Goal: Transaction & Acquisition: Purchase product/service

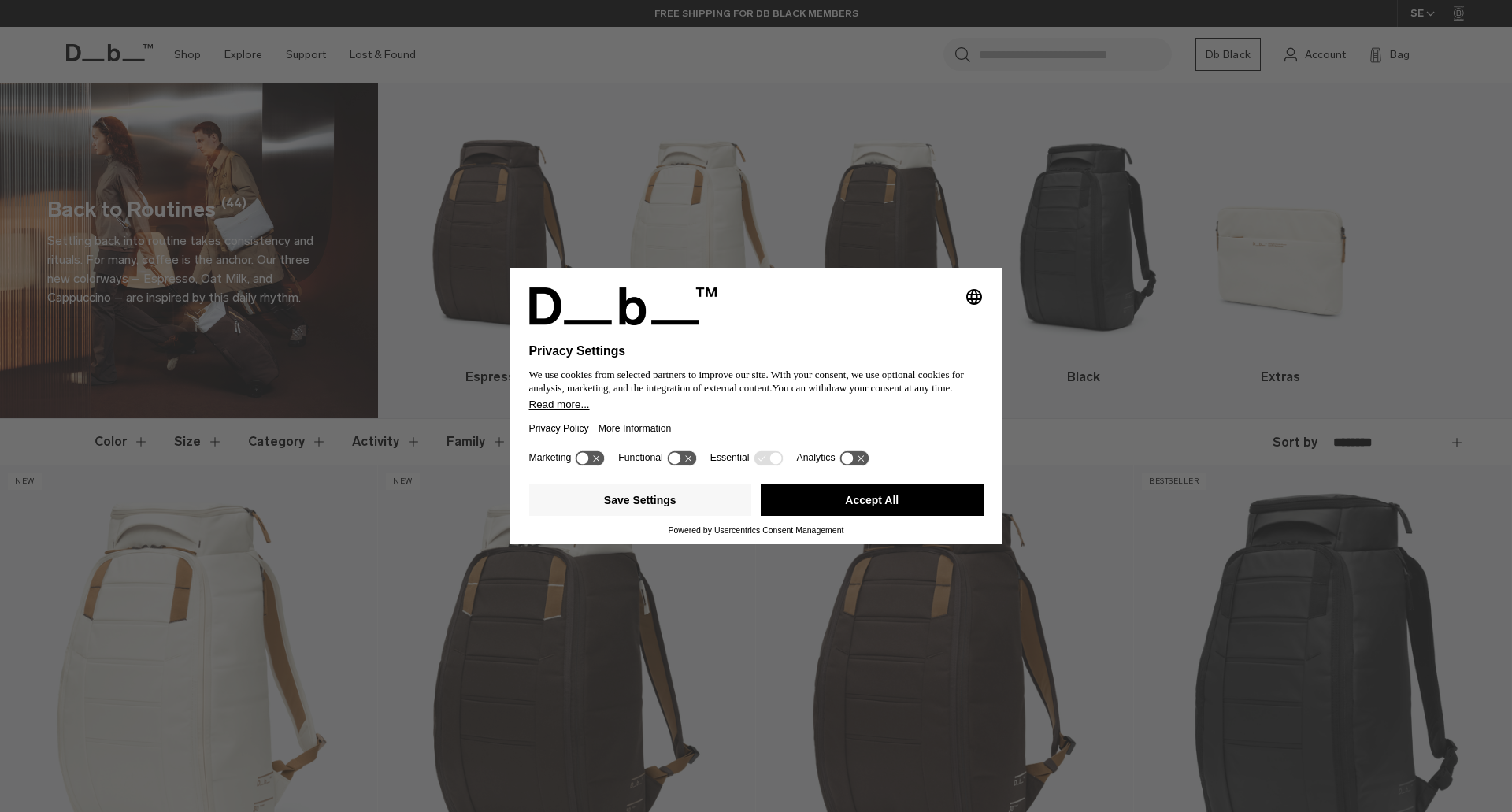
click at [908, 511] on button "Accept All" at bounding box center [872, 500] width 223 height 31
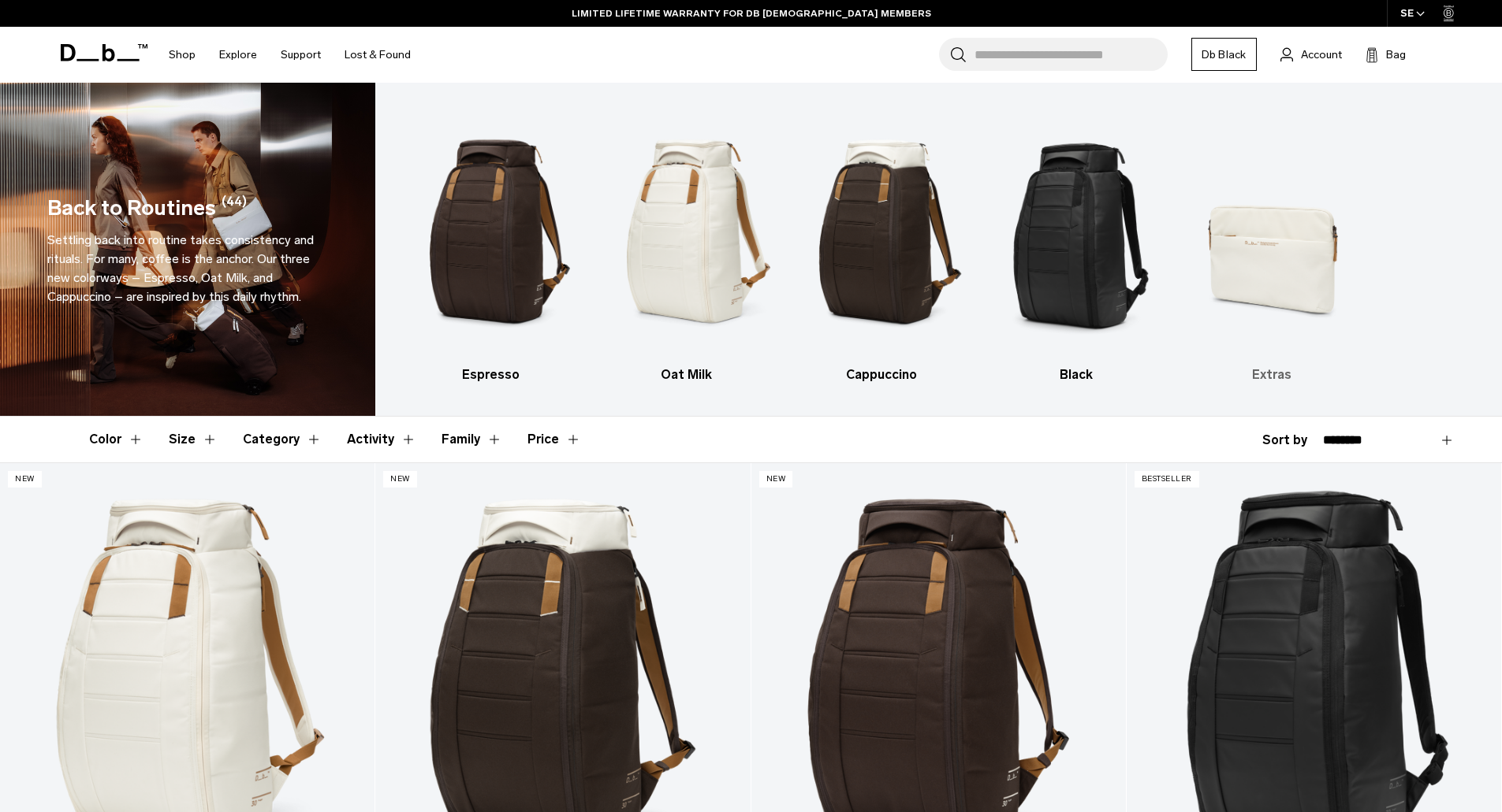
click at [1258, 249] on img "5 / 5" at bounding box center [1272, 231] width 168 height 251
